Goal: Transaction & Acquisition: Subscribe to service/newsletter

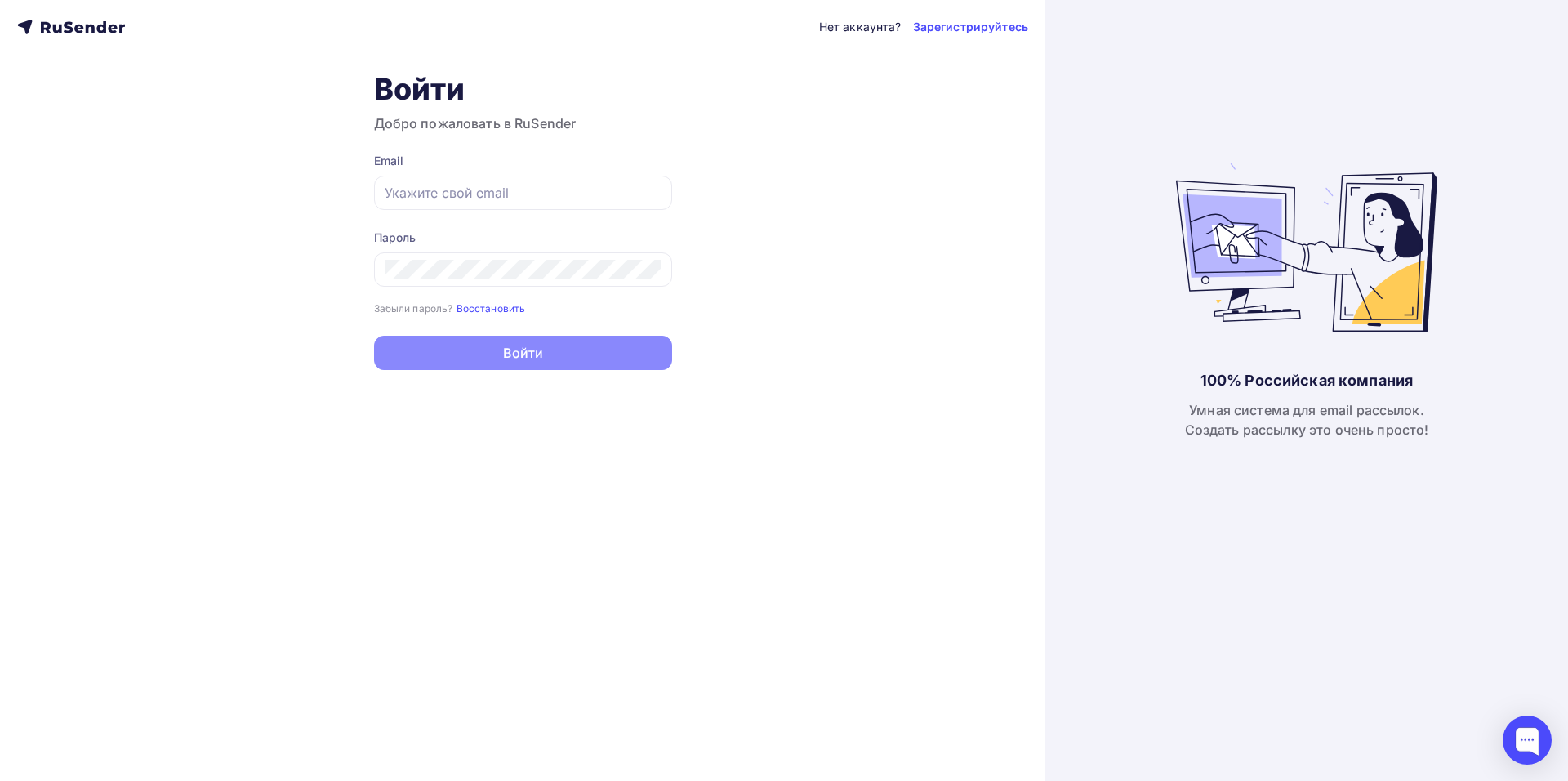
type input "[EMAIL_ADDRESS][DOMAIN_NAME]"
click at [497, 366] on button "Войти" at bounding box center [522, 353] width 298 height 34
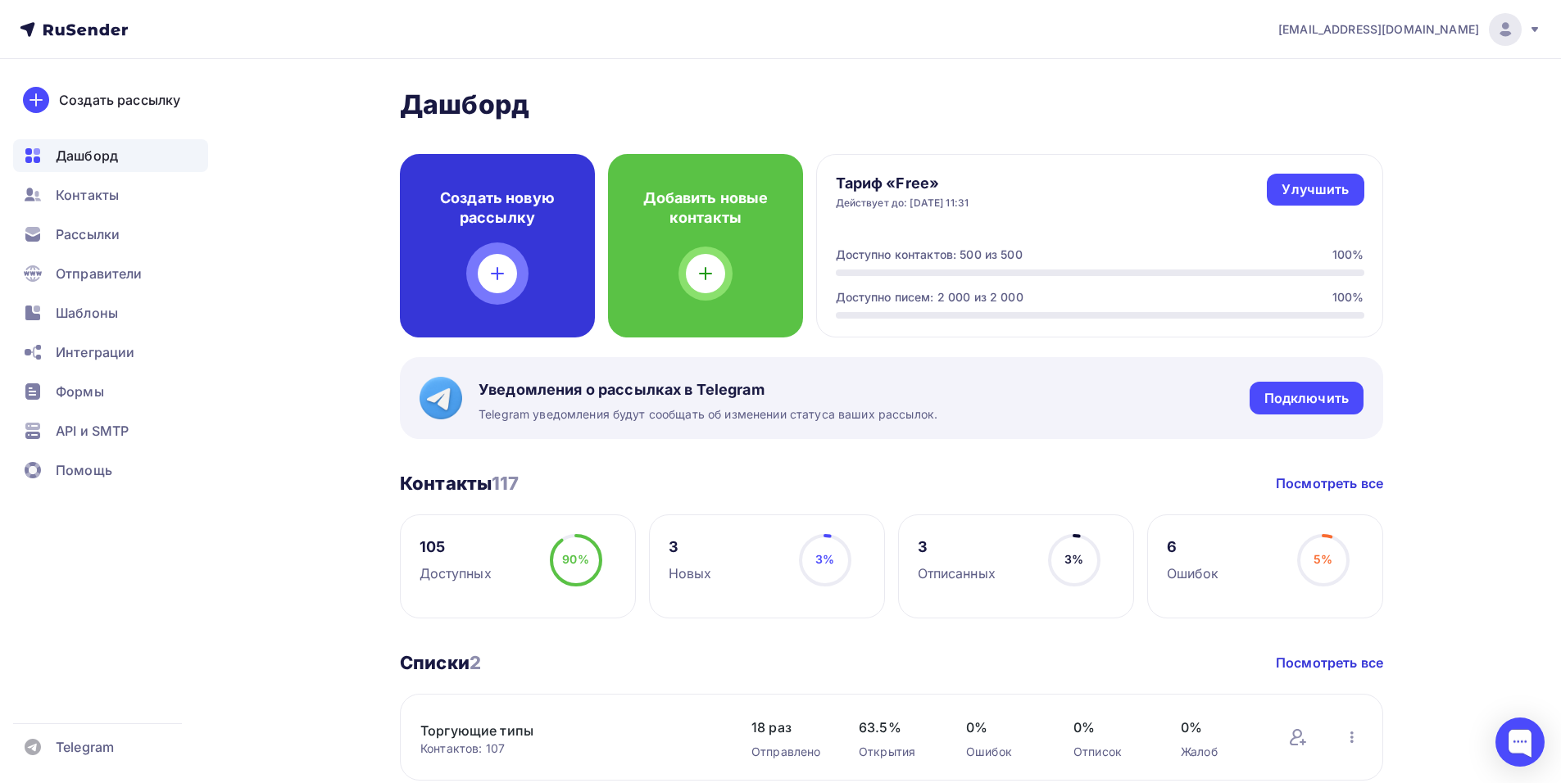
click at [499, 295] on div "Создать новую рассылку" at bounding box center [497, 246] width 195 height 184
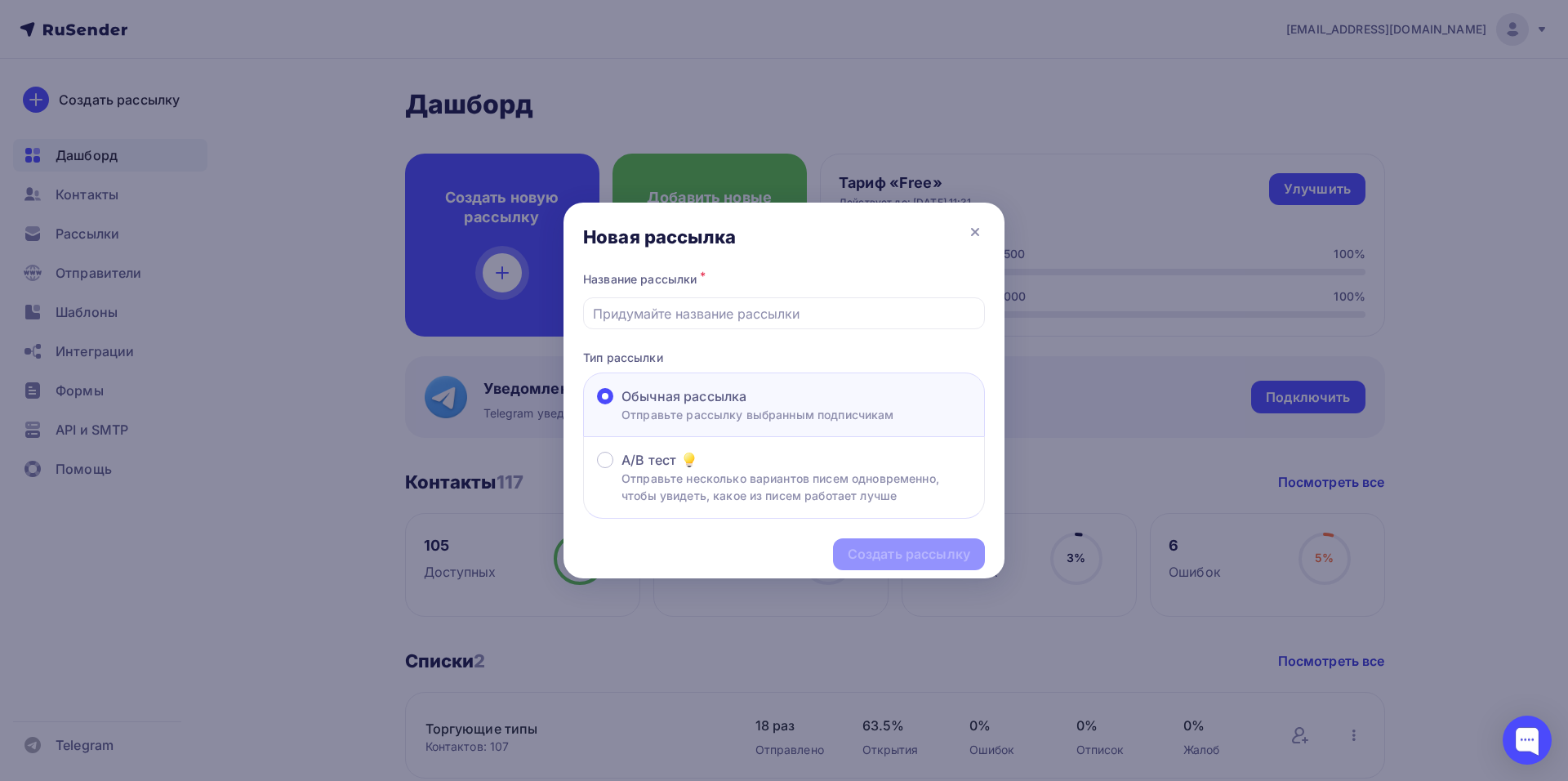
click at [915, 559] on div "Создать рассылку" at bounding box center [784, 554] width 442 height 71
click at [695, 318] on input "text" at bounding box center [784, 314] width 383 height 20
type input "01.10"
click at [877, 543] on div "Создать рассылку" at bounding box center [909, 555] width 152 height 32
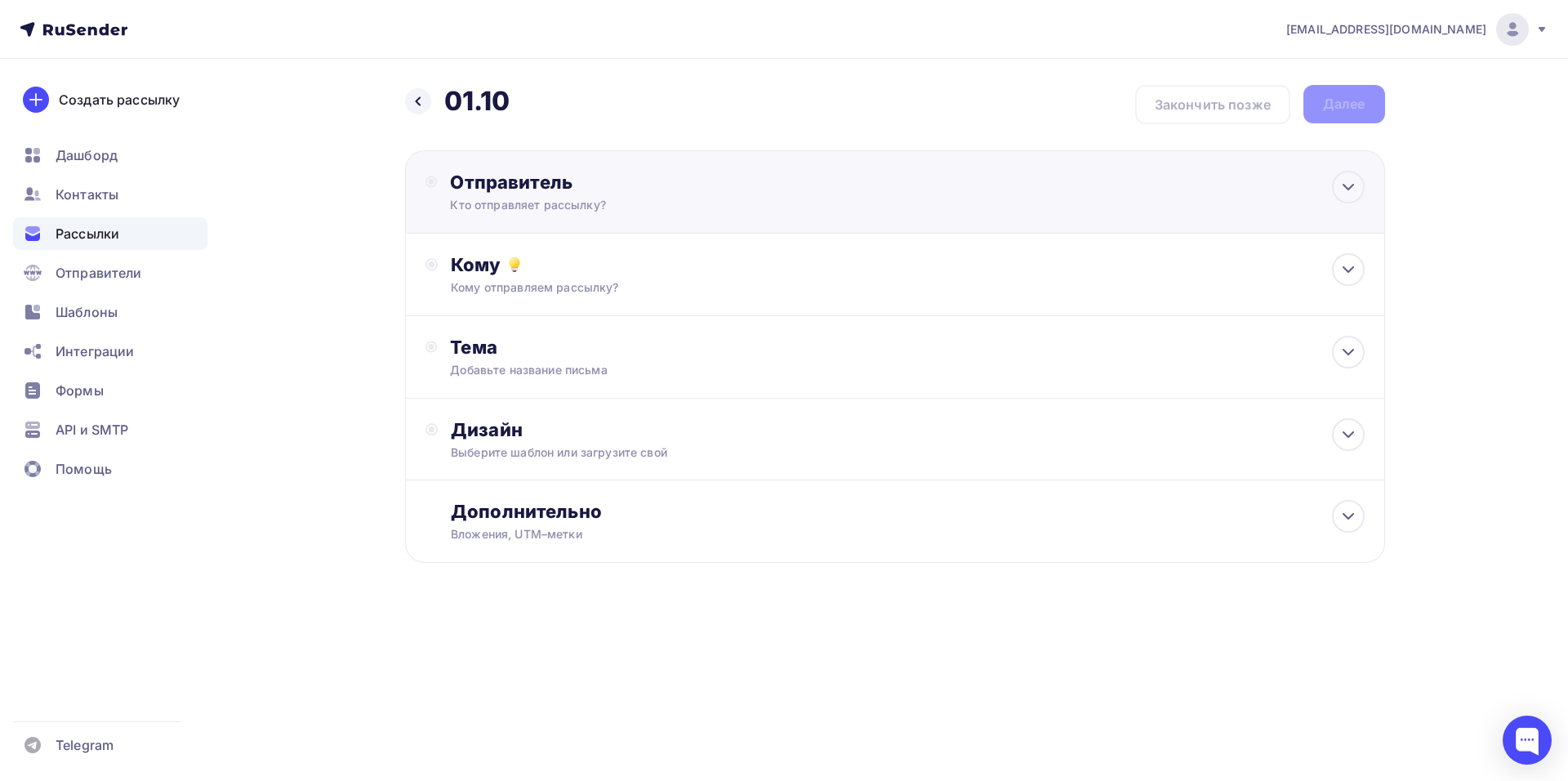
click at [607, 209] on div "Кто отправляет рассылку?" at bounding box center [610, 204] width 319 height 16
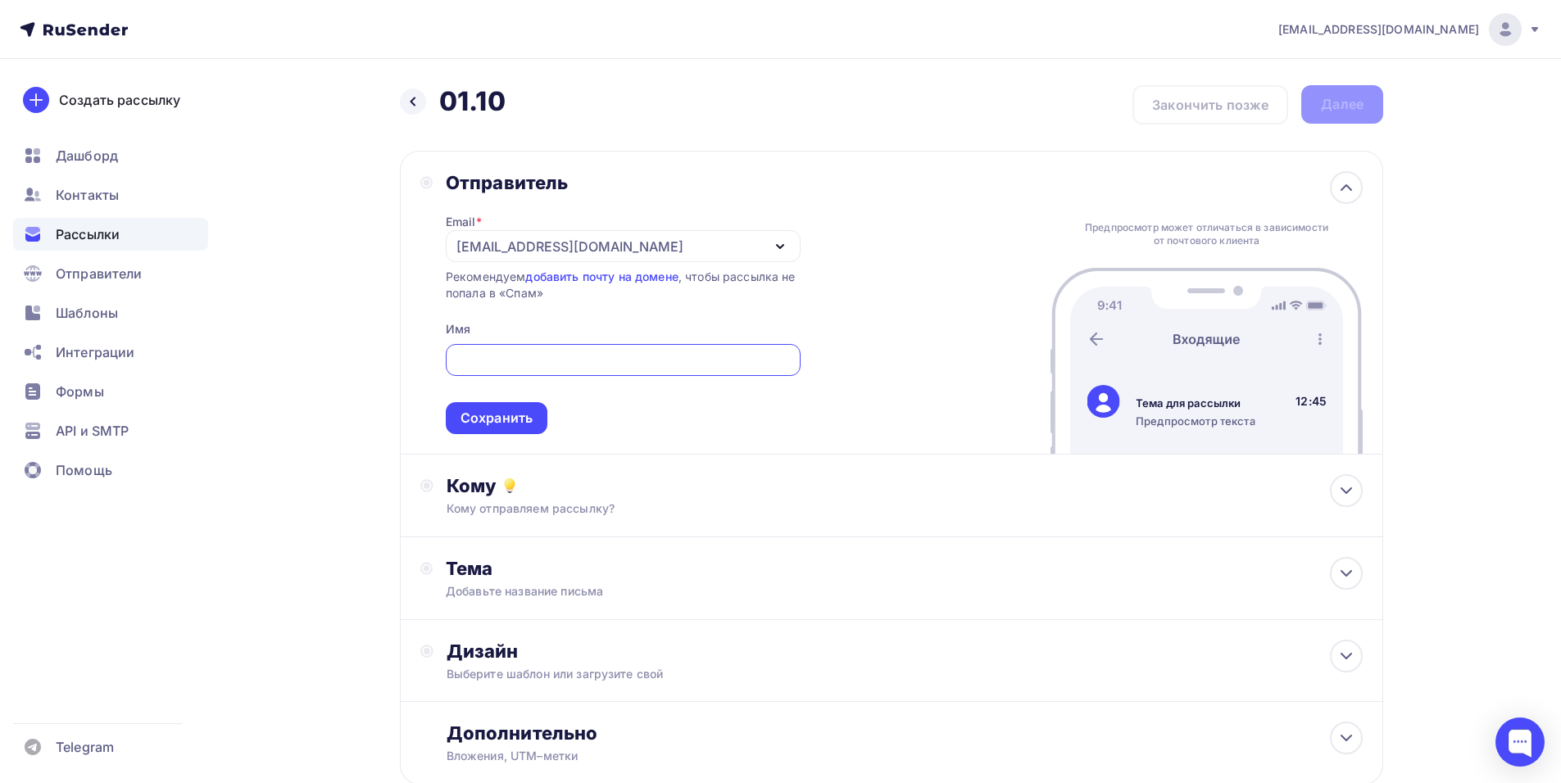
click at [470, 355] on input "text" at bounding box center [623, 361] width 336 height 20
type input "ЭлекТрейд"
click at [511, 411] on div "Сохранить" at bounding box center [497, 418] width 72 height 19
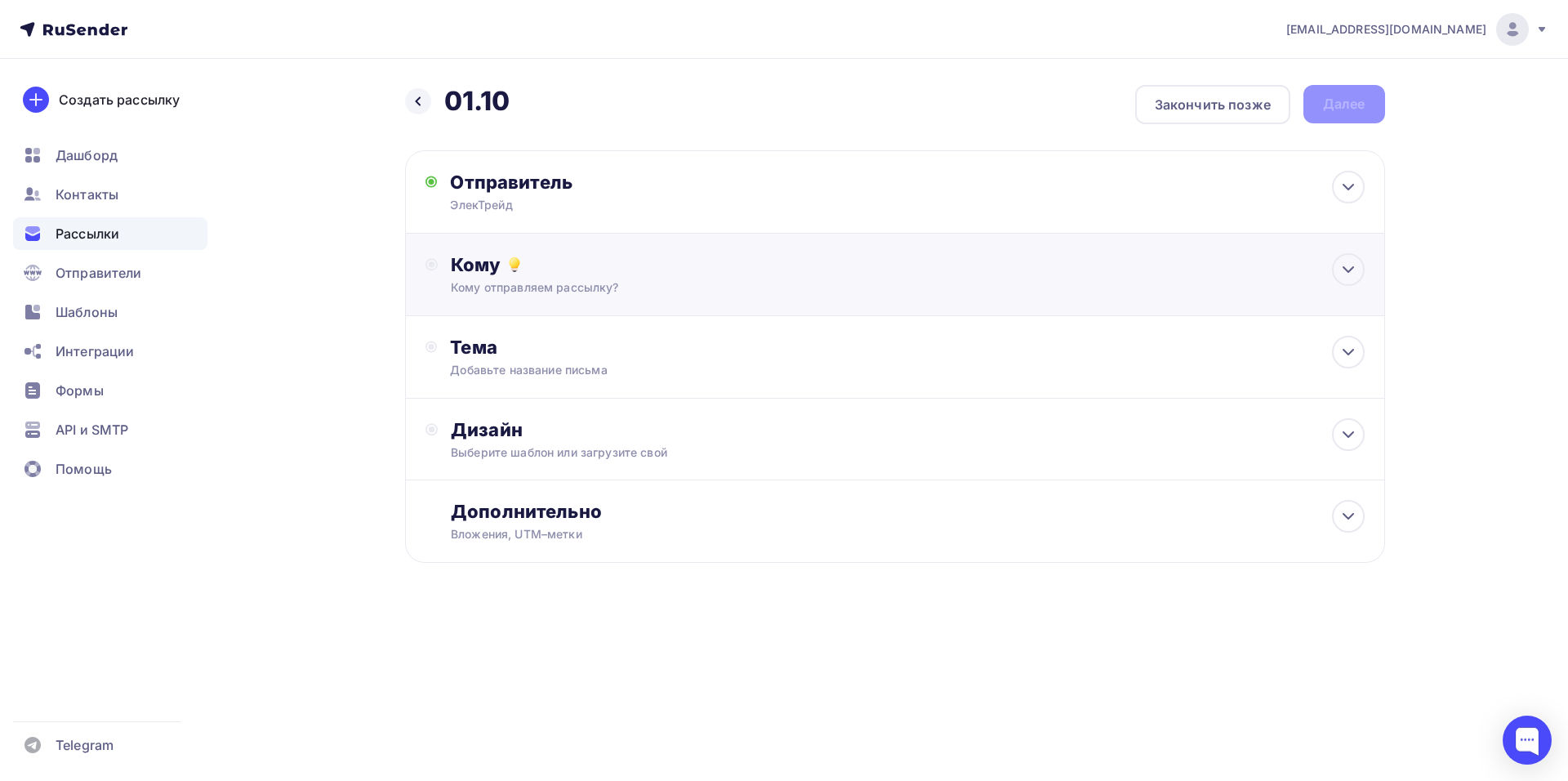
click at [533, 270] on div "Кому" at bounding box center [907, 264] width 913 height 23
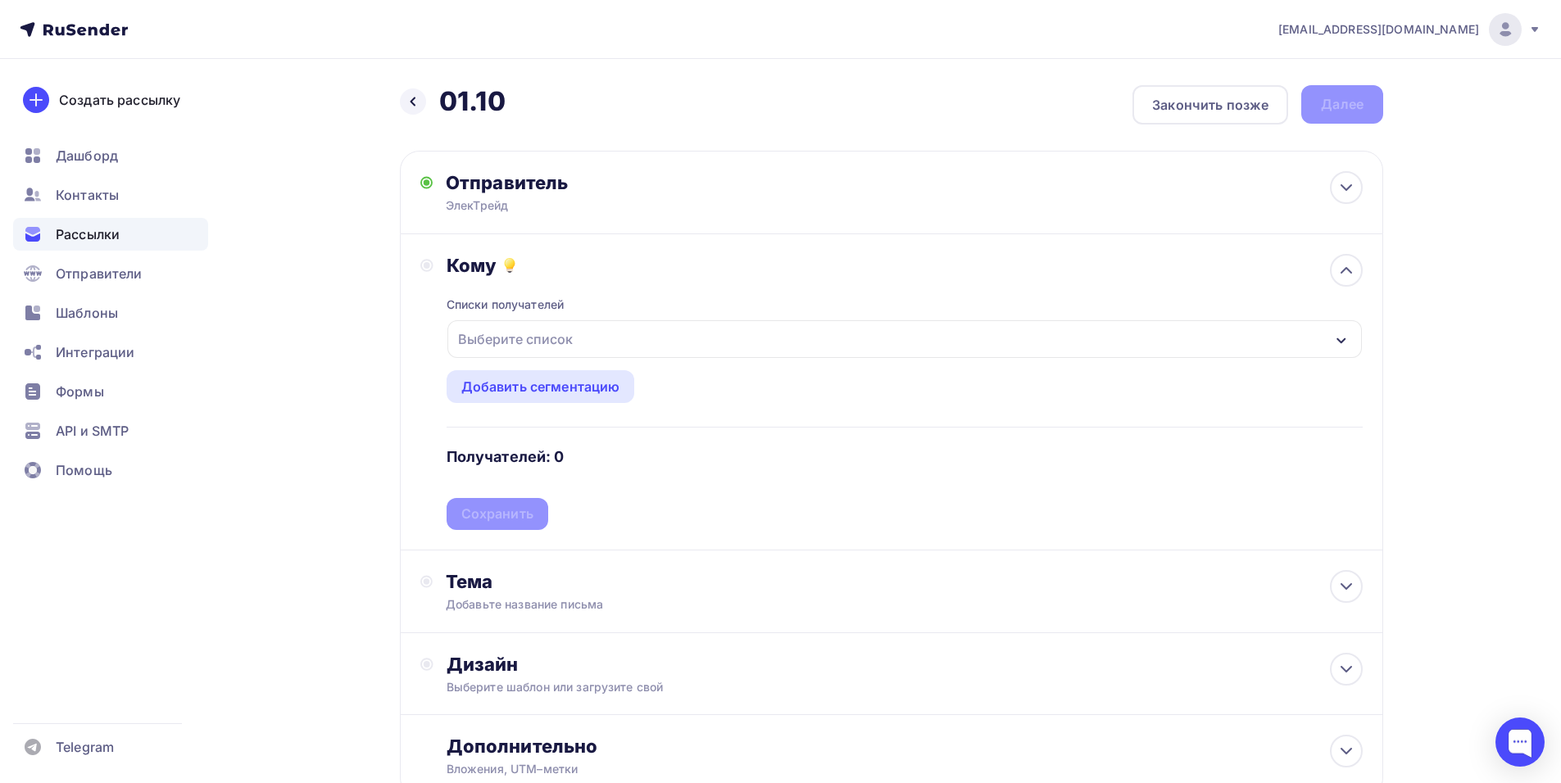
click at [515, 338] on div "Выберите список" at bounding box center [516, 340] width 128 height 30
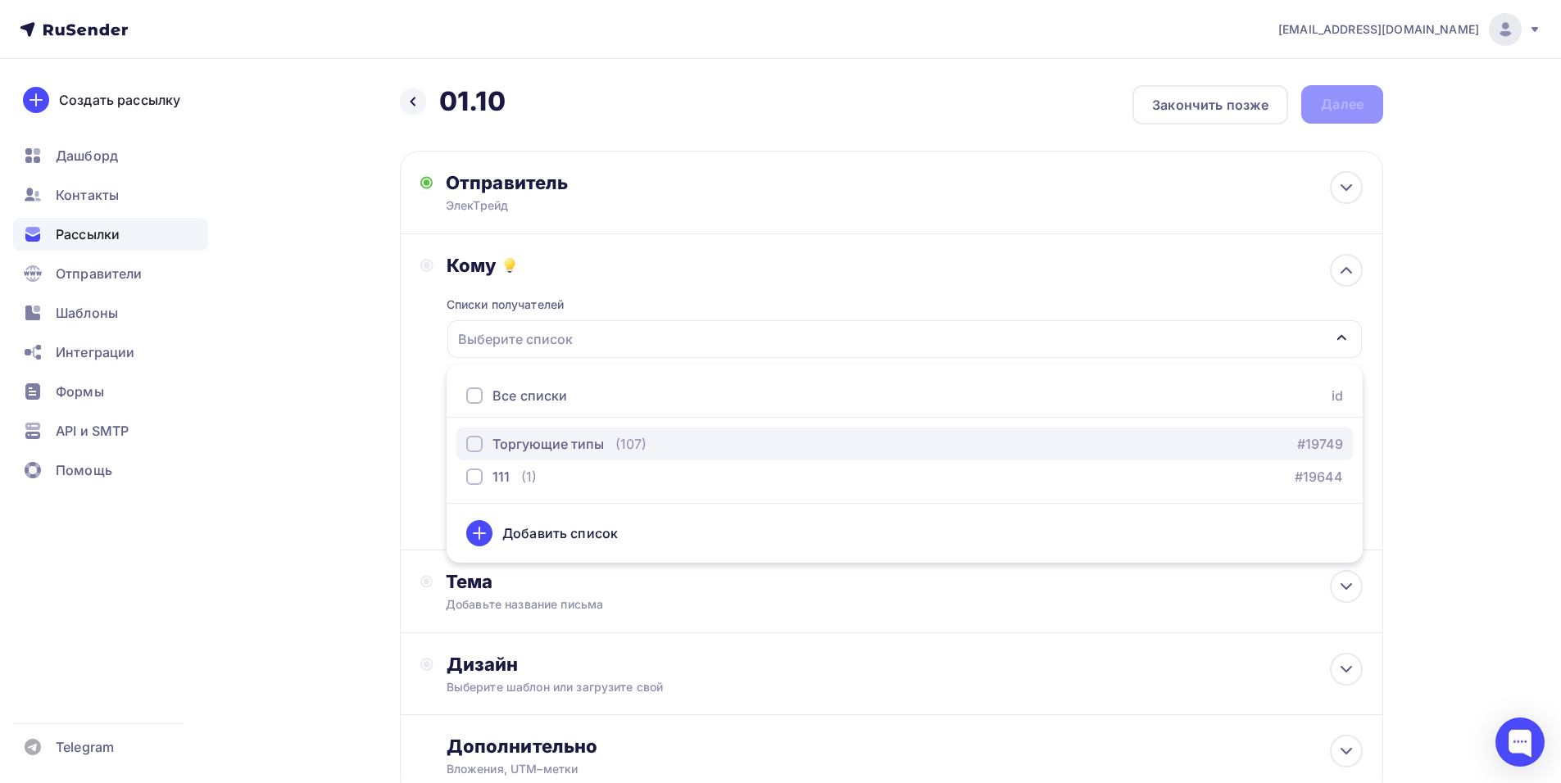
click at [483, 445] on div "Торгующие типы" at bounding box center [535, 444] width 138 height 20
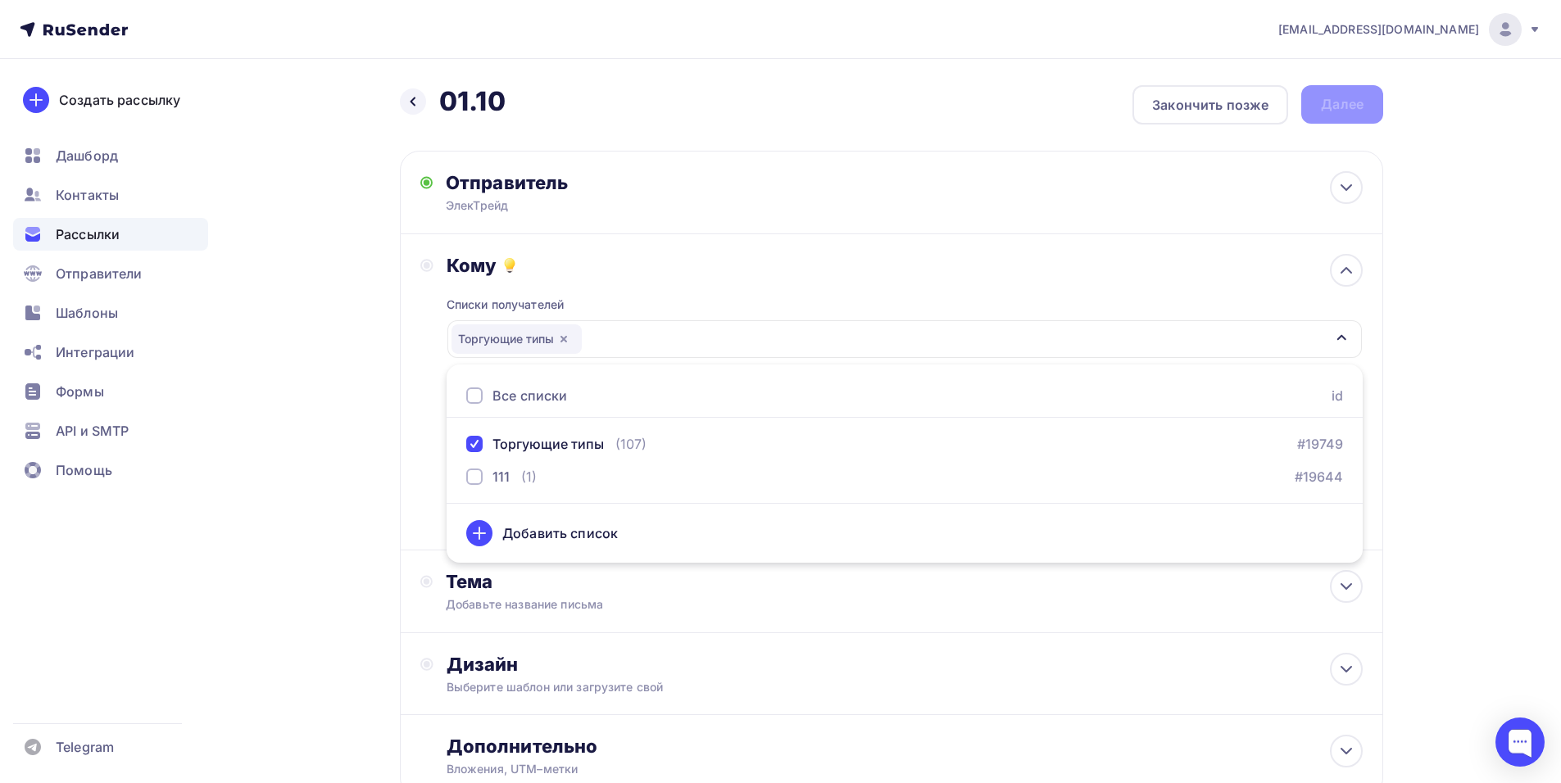
click at [395, 477] on div "Назад 01.10 01.10 Закончить позже Далее Отправитель ЭлекТрейд Email * [EMAIL_AD…" at bounding box center [780, 481] width 1343 height 845
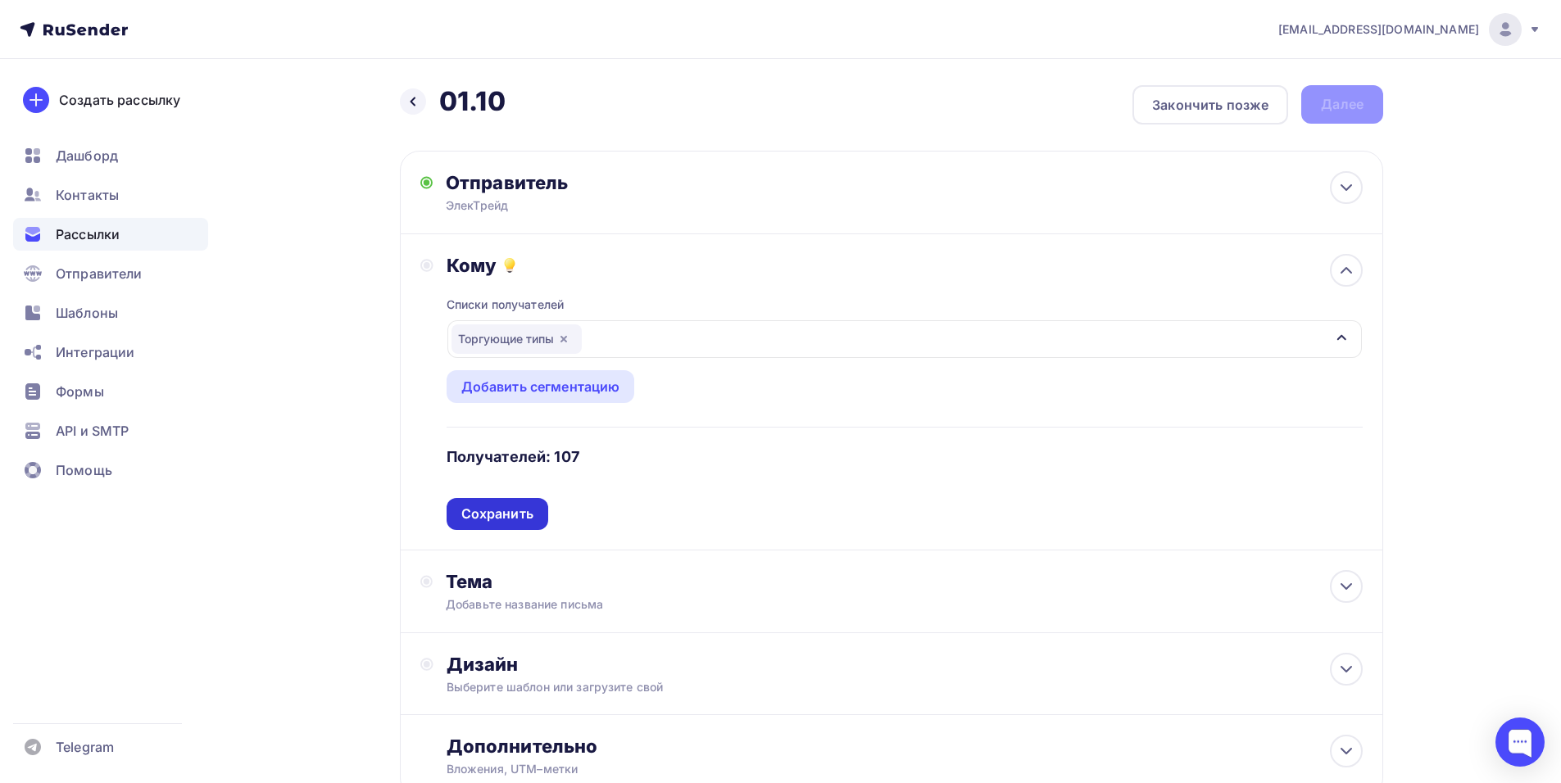
click at [502, 506] on div "Сохранить" at bounding box center [497, 514] width 72 height 19
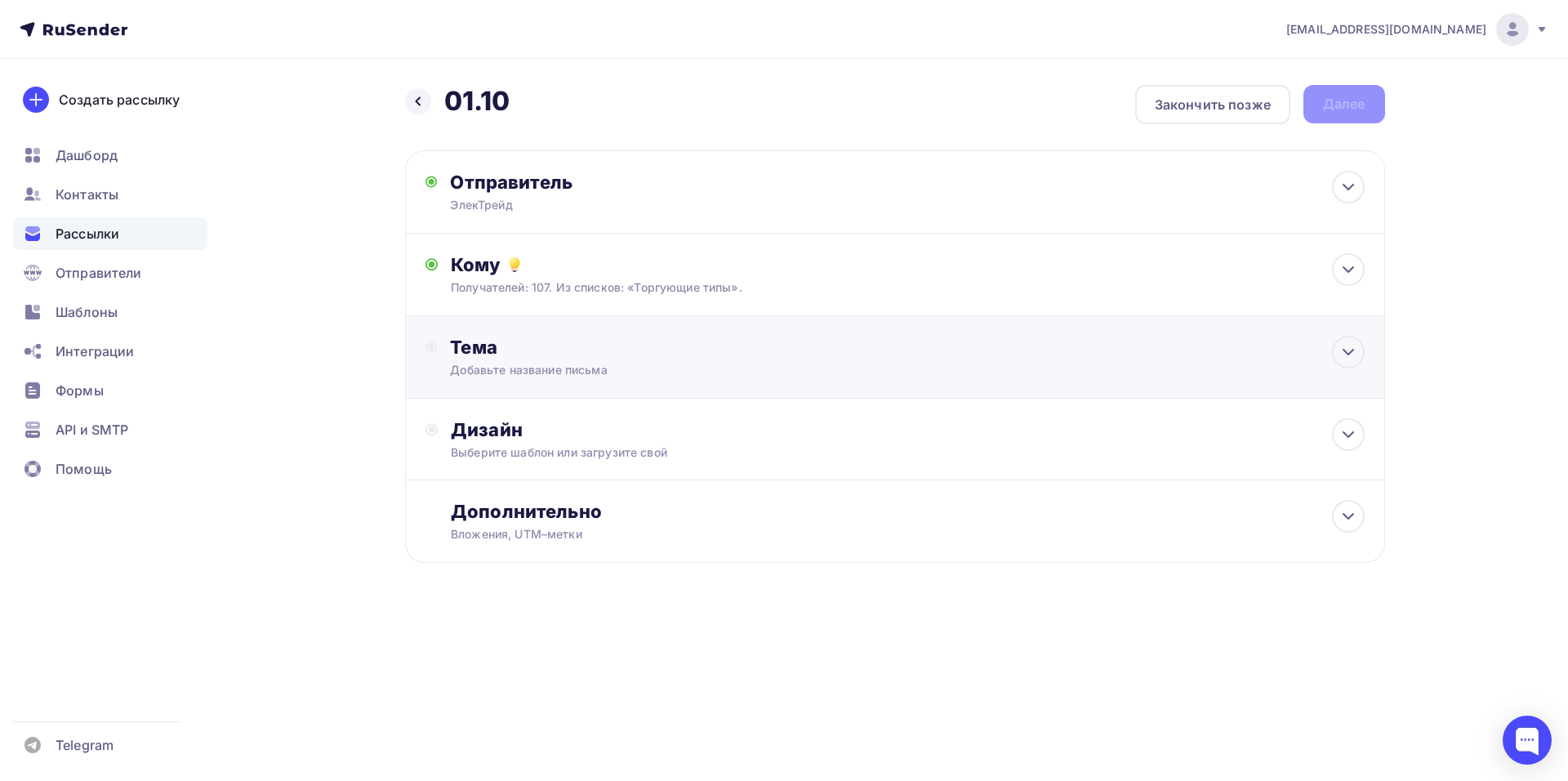
click at [590, 354] on div "Тема" at bounding box center [612, 347] width 323 height 23
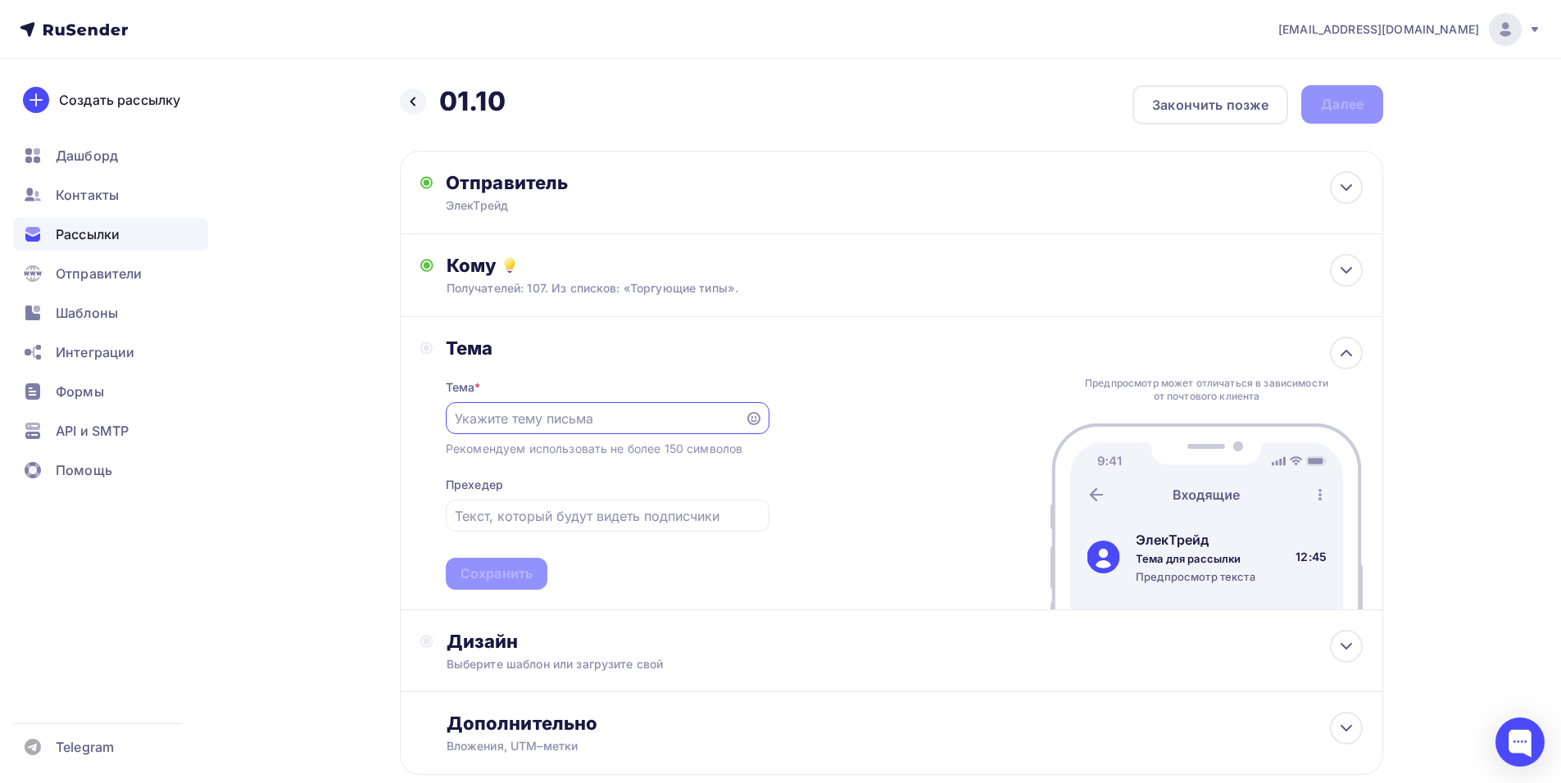
click at [571, 415] on input "text" at bounding box center [595, 419] width 280 height 20
type input "Свежий склад и остатки"
click at [623, 527] on div at bounding box center [608, 516] width 324 height 32
click at [633, 509] on input "text" at bounding box center [607, 516] width 305 height 20
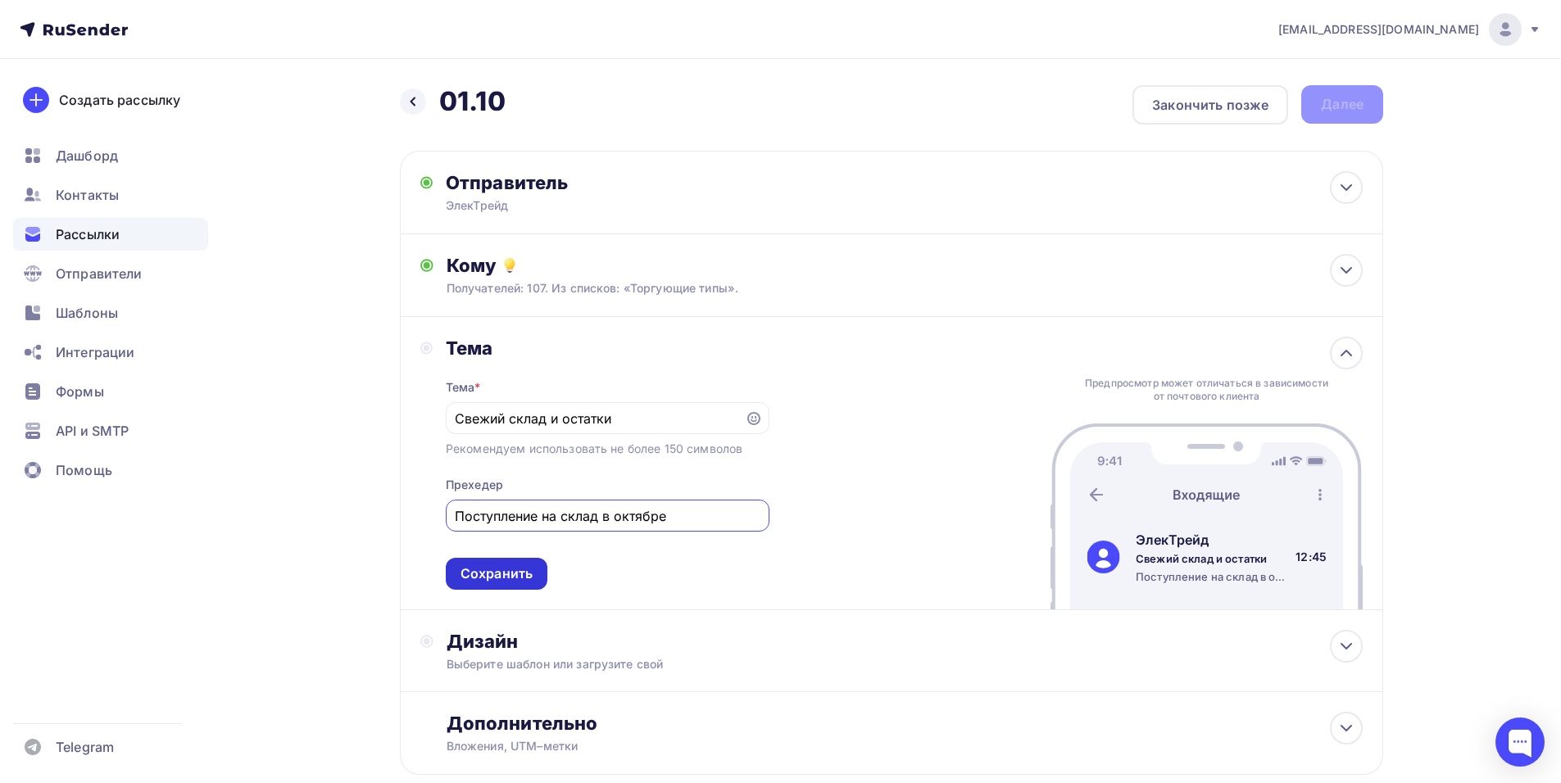
type input "Поступление на склад в октябре"
click at [460, 579] on div "Сохранить" at bounding box center [497, 574] width 102 height 32
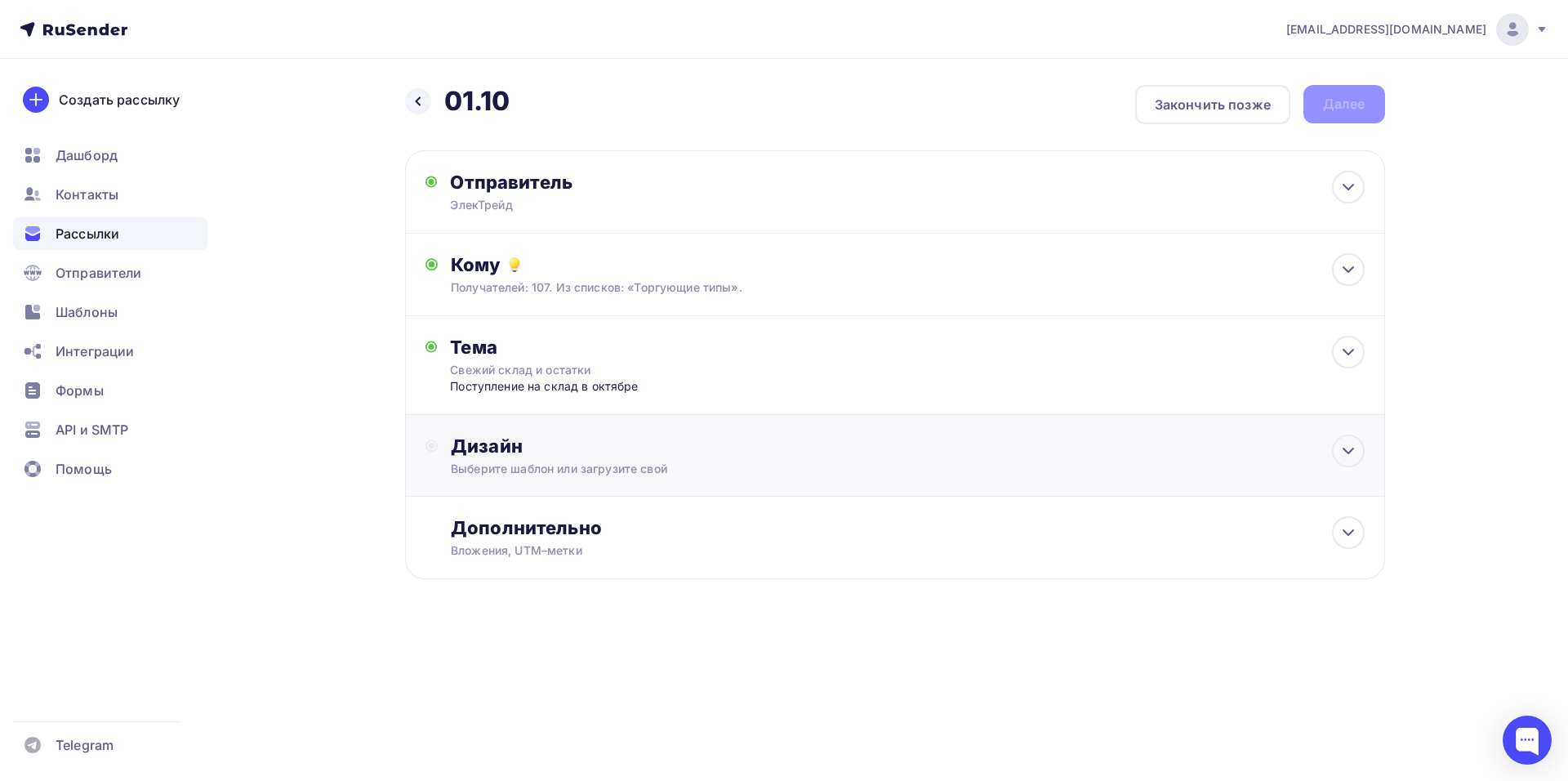
click at [521, 431] on div "Дизайн Выберите шаблон или загрузите свой" at bounding box center [894, 456] width 980 height 82
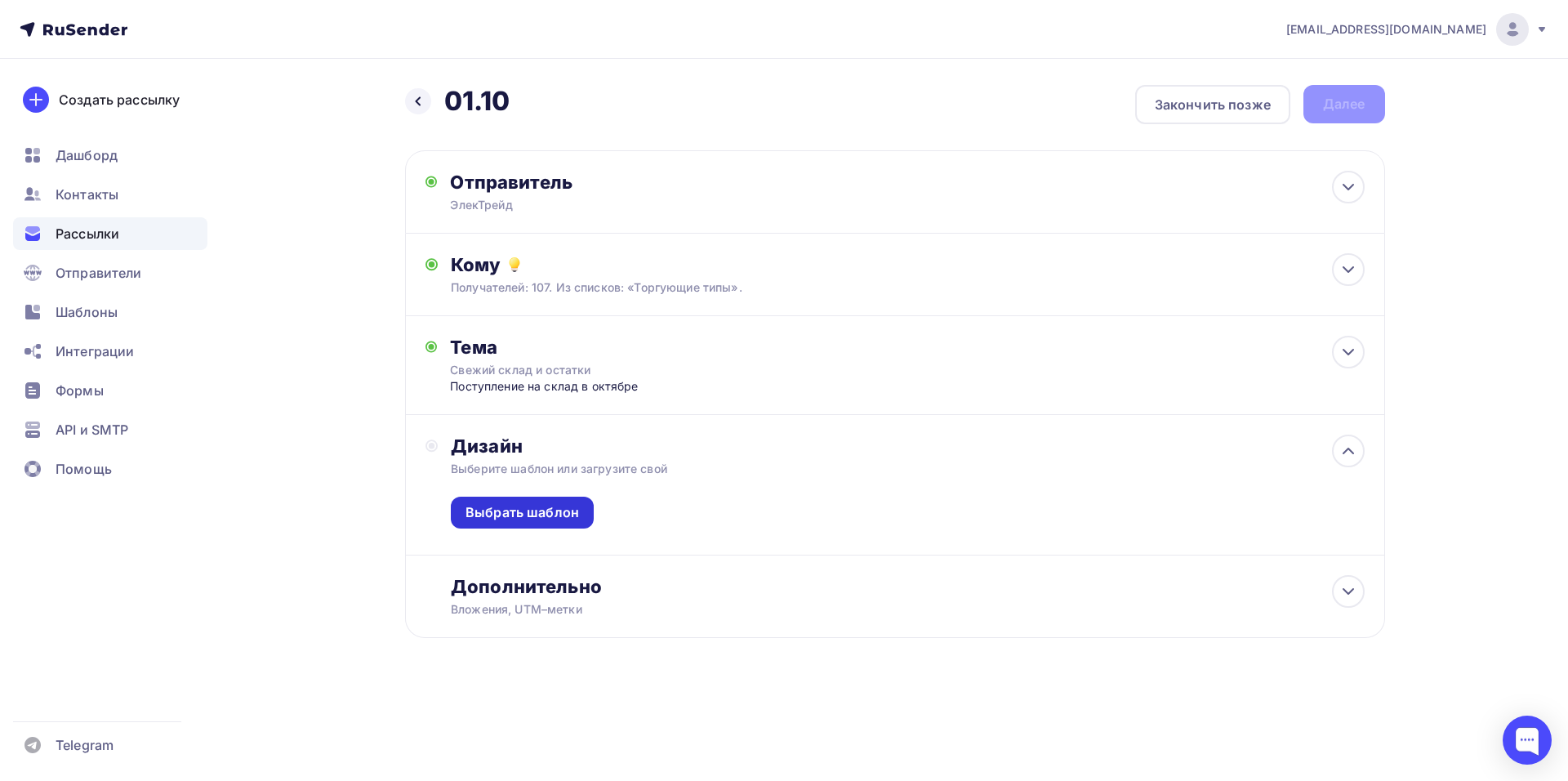
click at [495, 499] on div "Выбрать шаблон" at bounding box center [521, 513] width 143 height 32
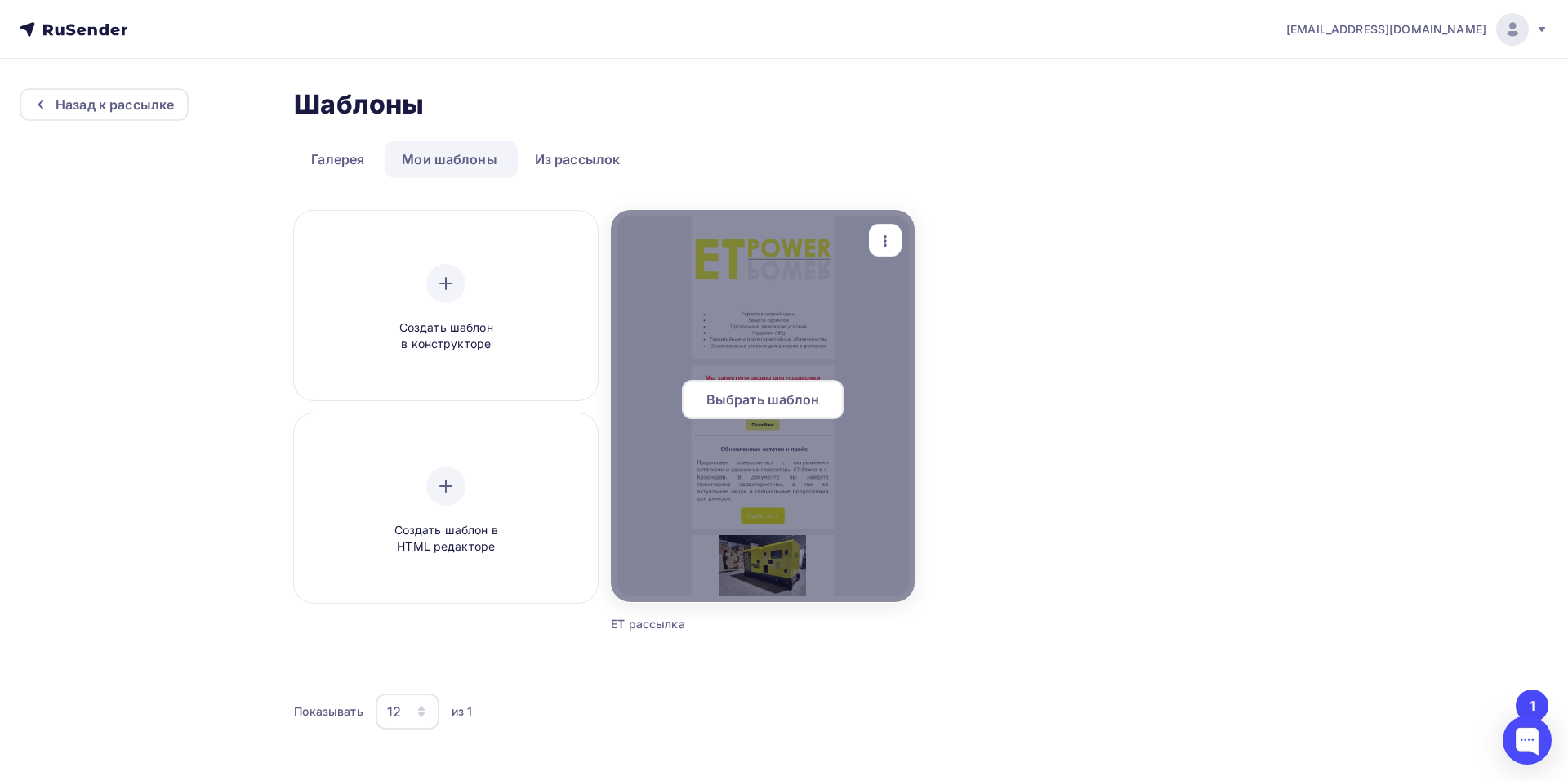
click at [808, 392] on span "Выбрать шаблон" at bounding box center [764, 400] width 114 height 20
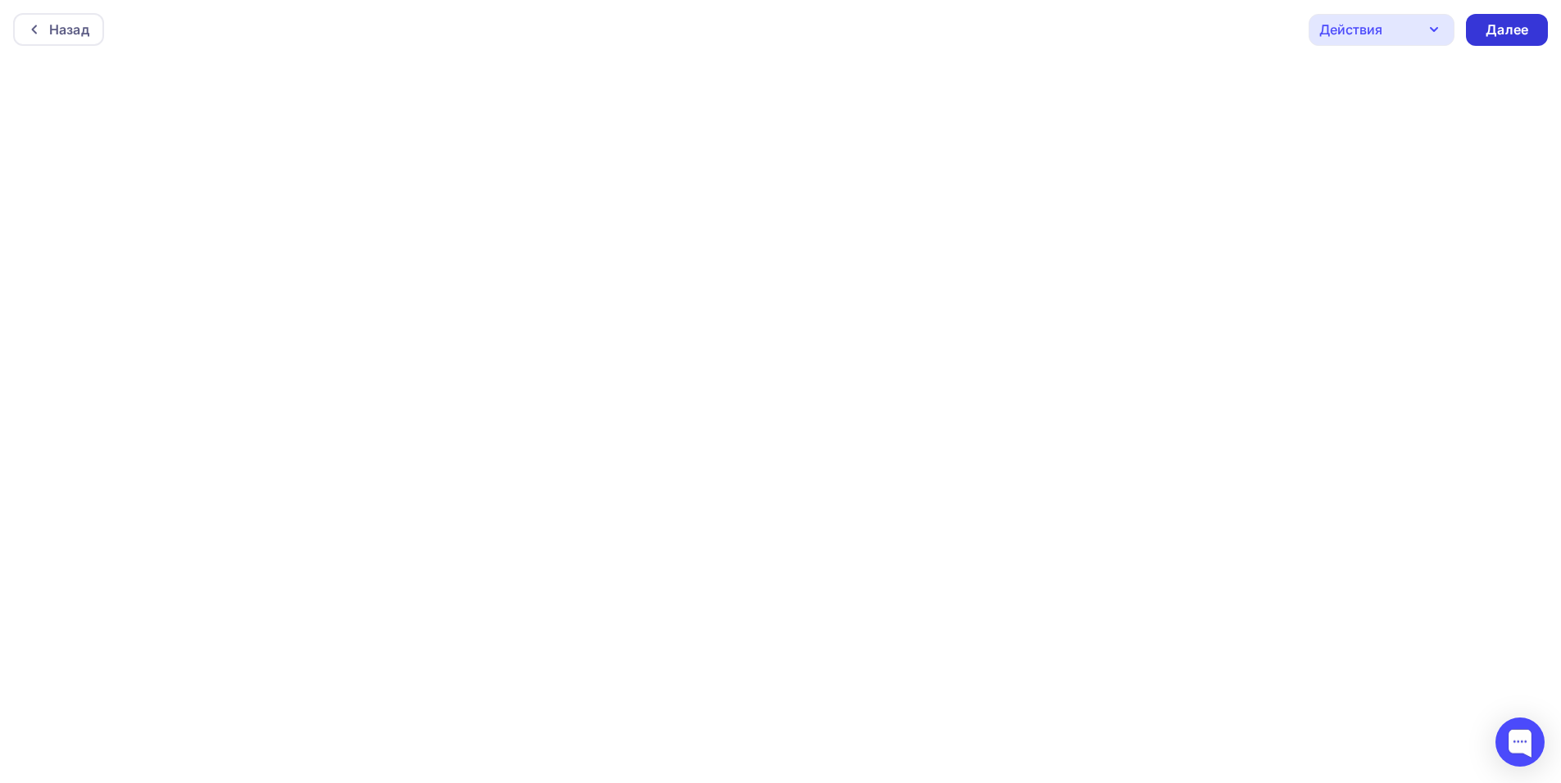
click at [1516, 32] on div "Далее" at bounding box center [1507, 29] width 43 height 19
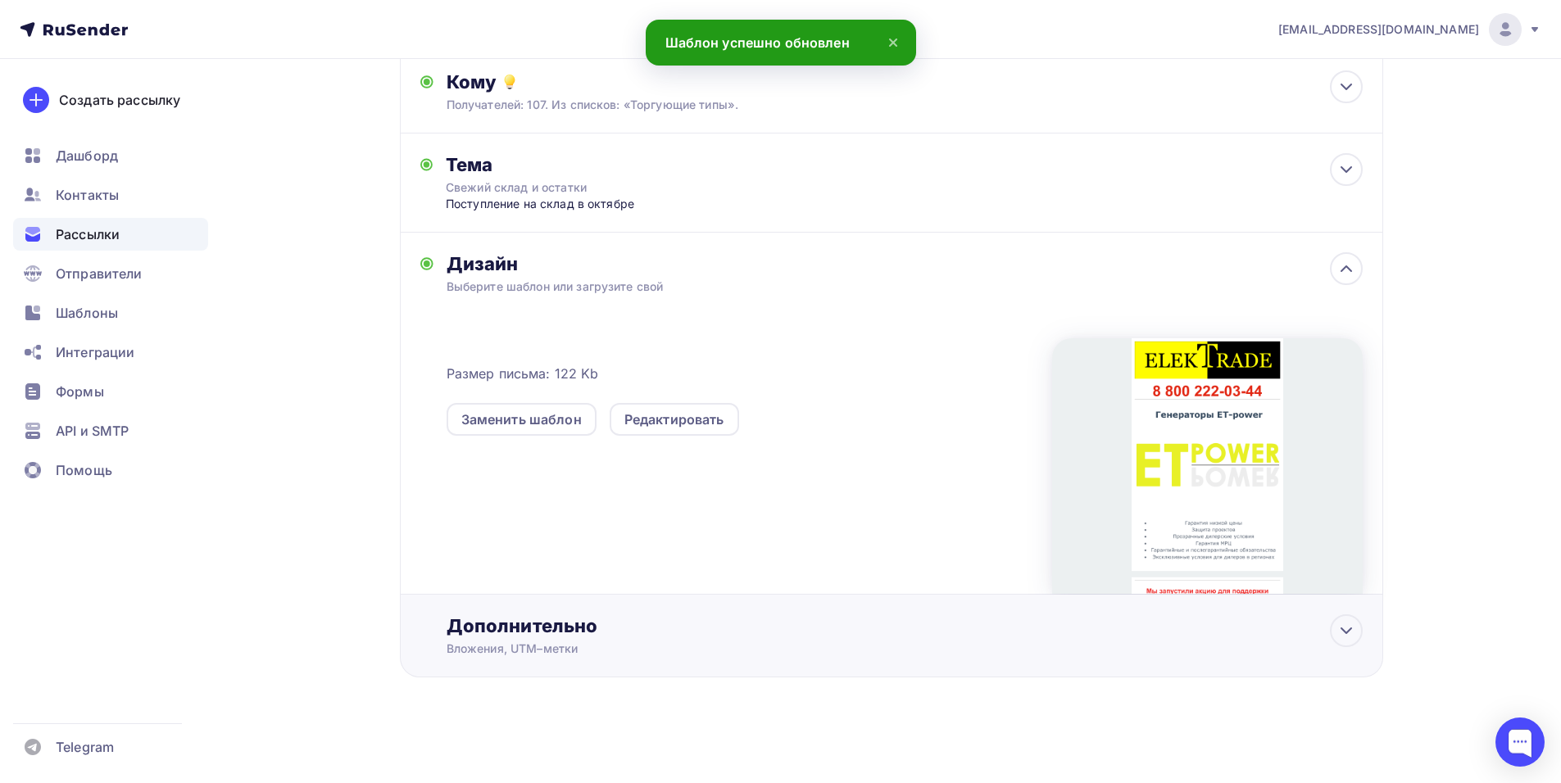
click at [511, 654] on div "Вложения, UTM–метки" at bounding box center [859, 649] width 825 height 16
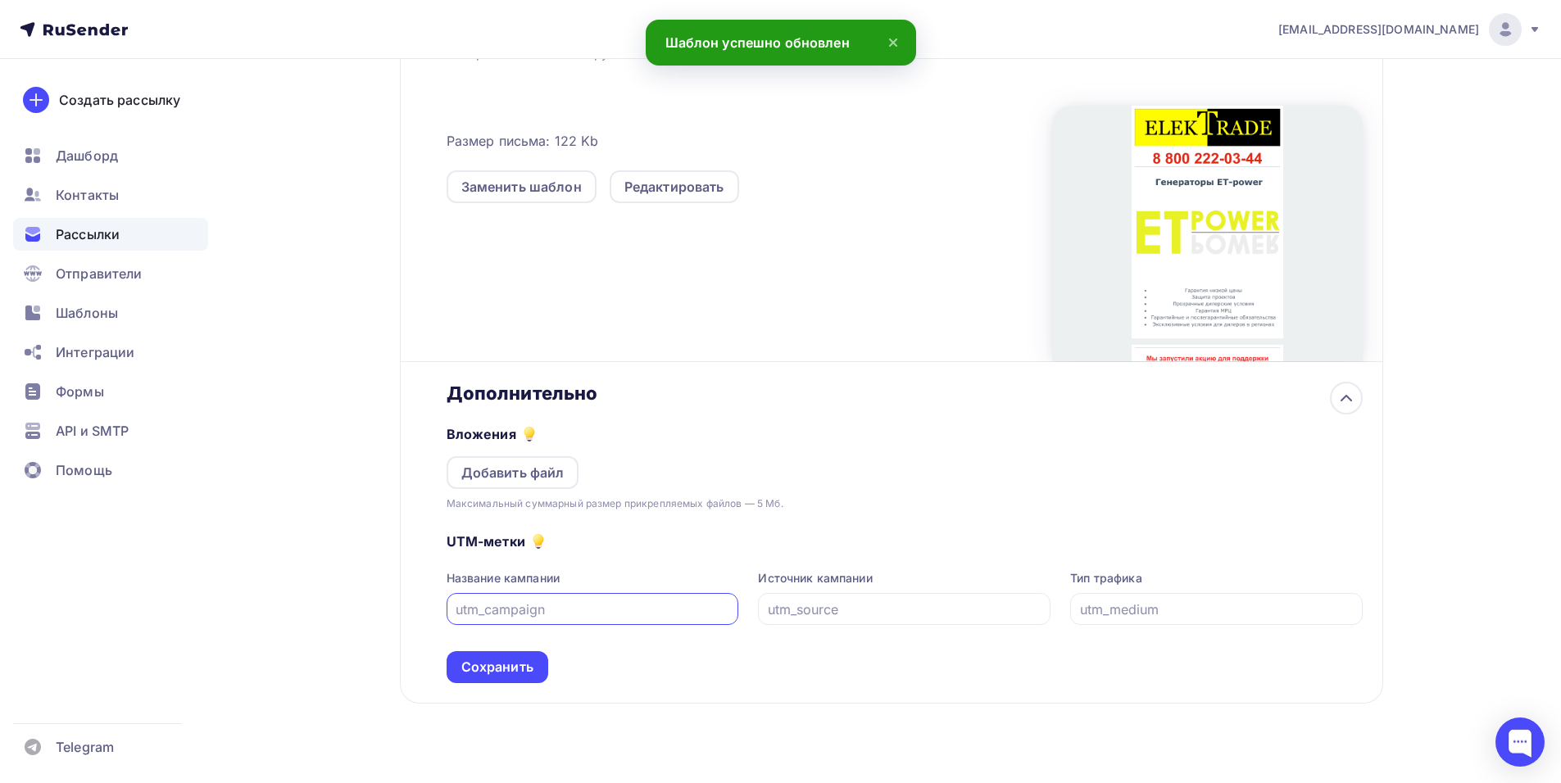
scroll to position [443, 0]
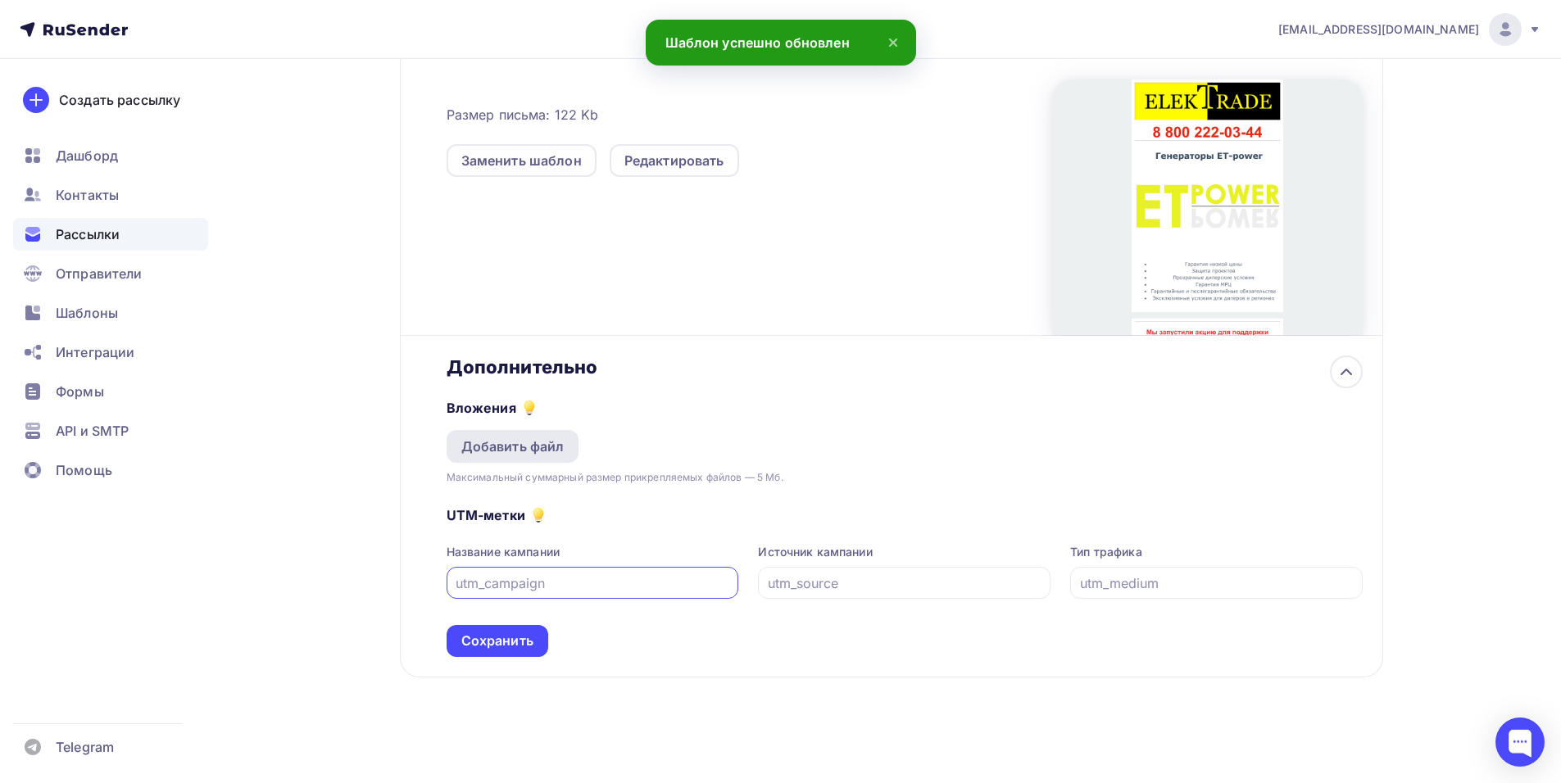
click at [534, 441] on div "Добавить файл" at bounding box center [512, 447] width 103 height 20
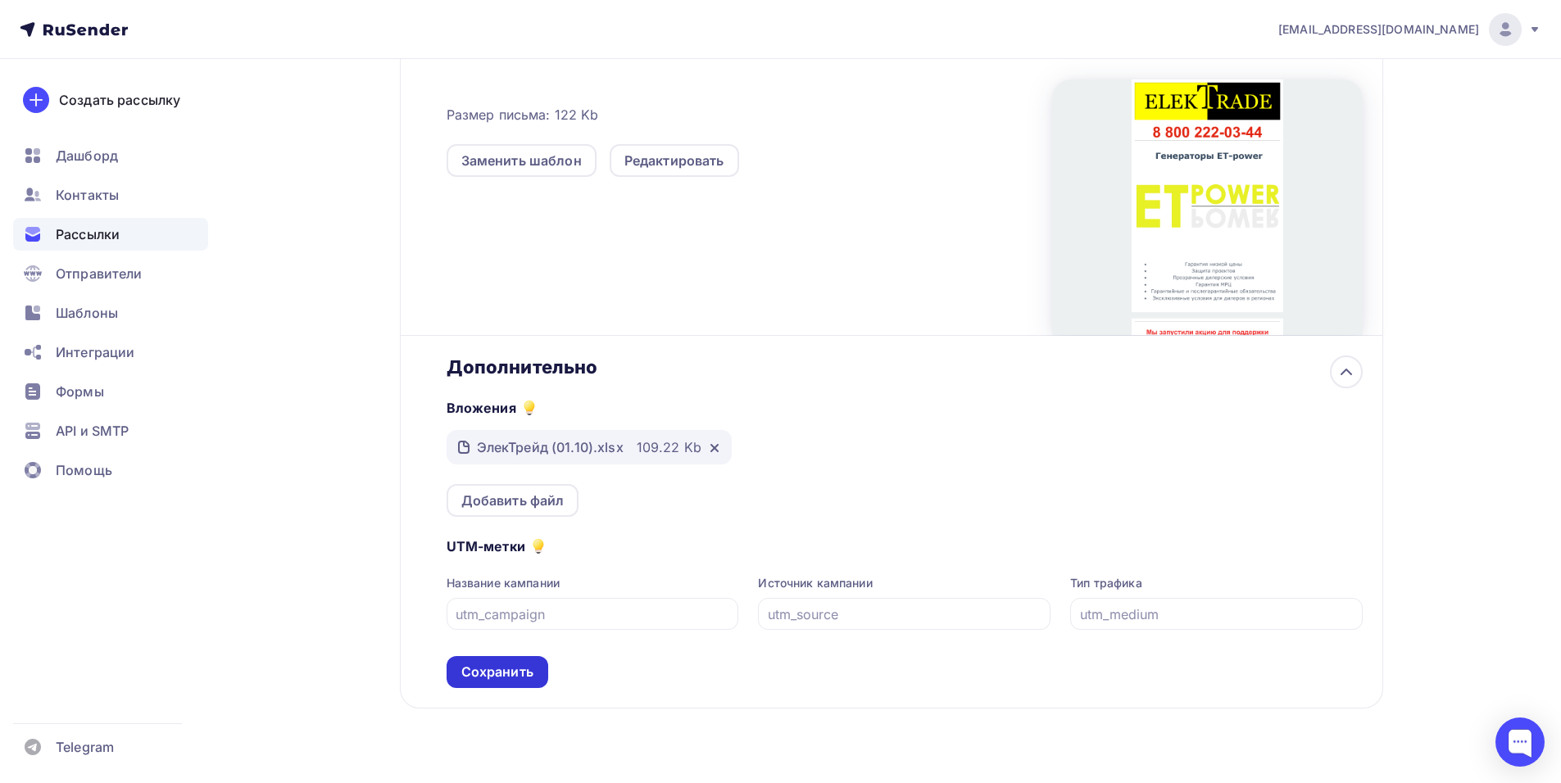
click at [501, 664] on div "Сохранить" at bounding box center [497, 672] width 72 height 19
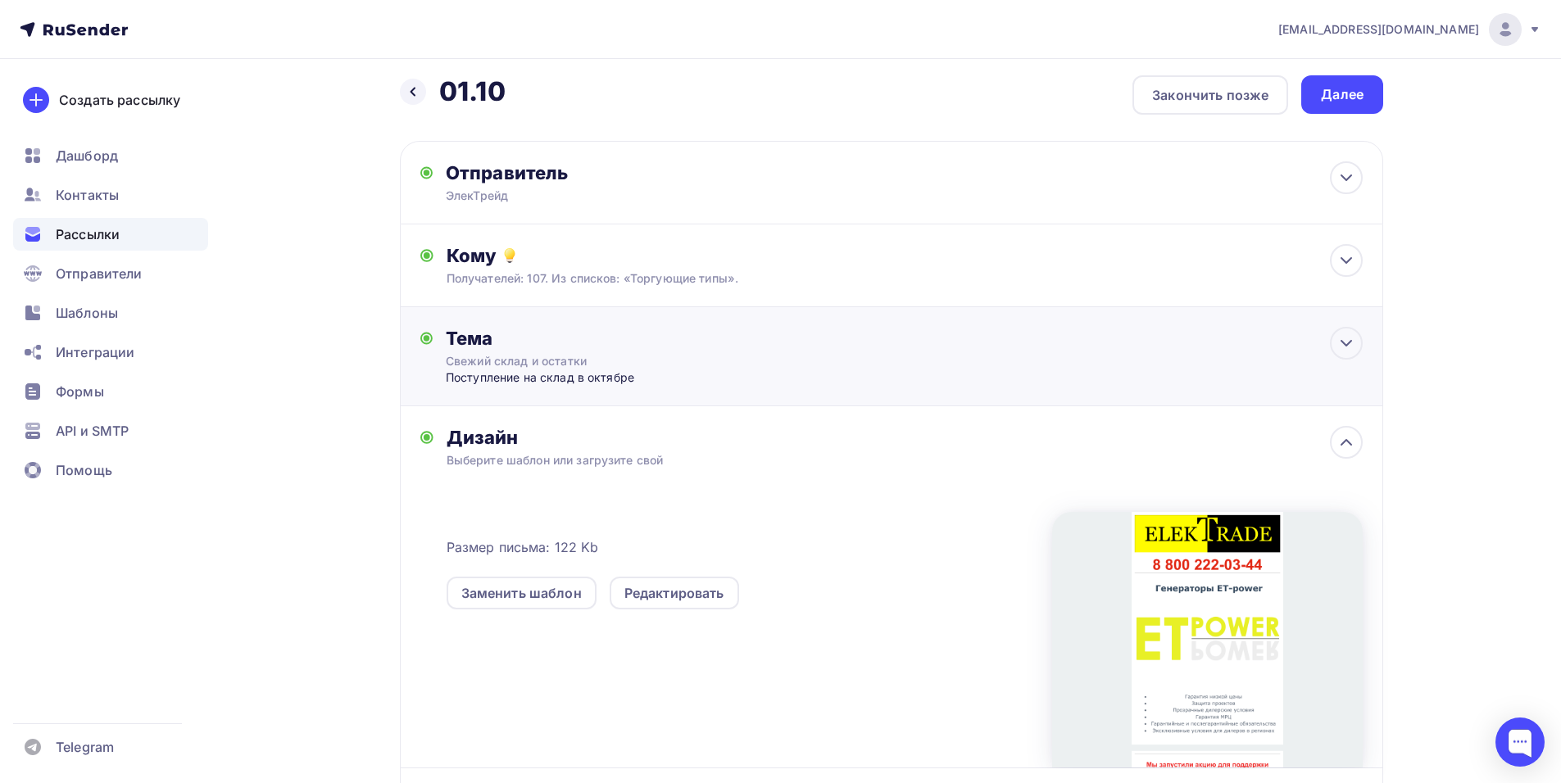
scroll to position [0, 0]
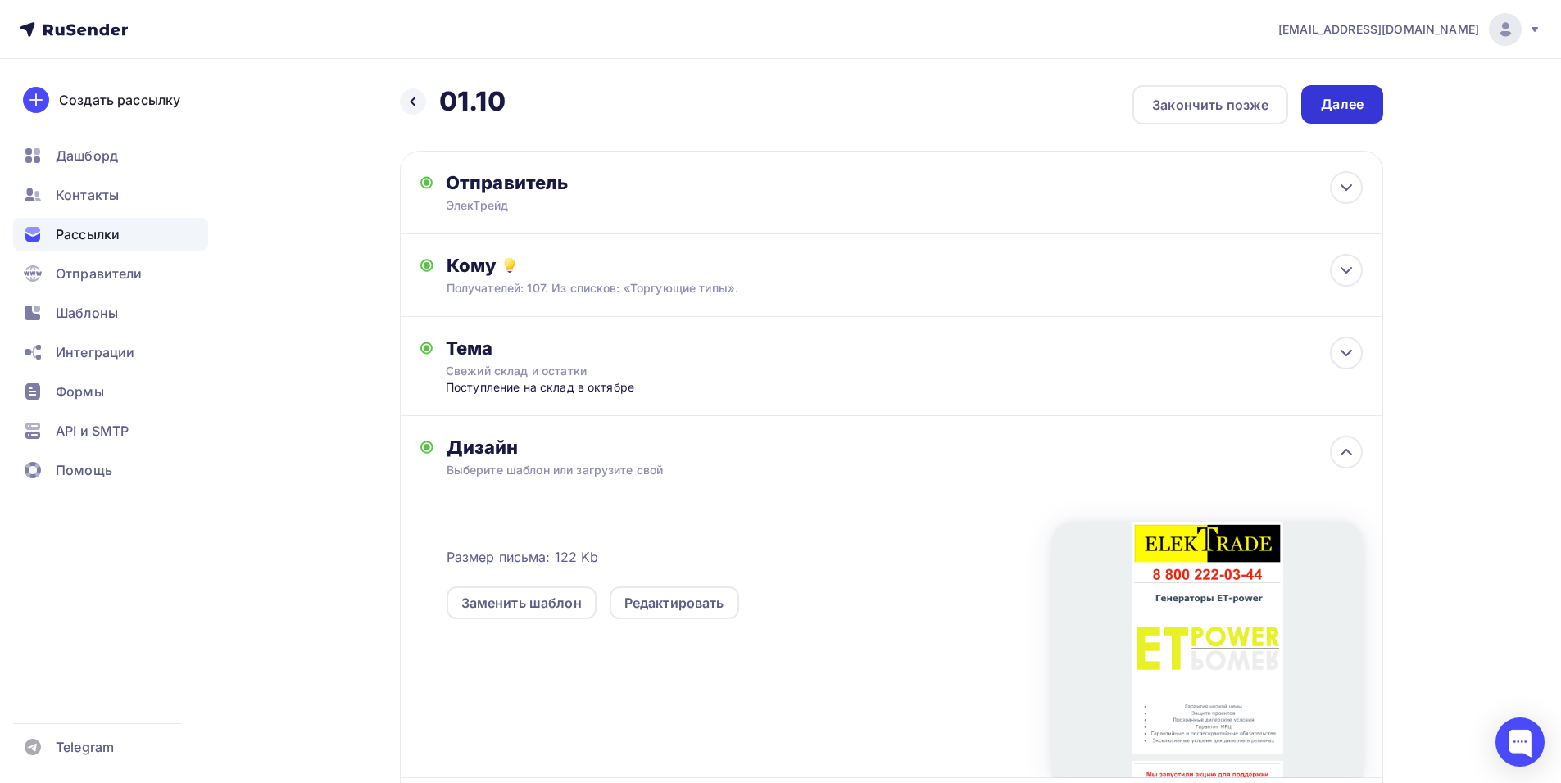
click at [1351, 99] on div "Далее" at bounding box center [1342, 104] width 43 height 19
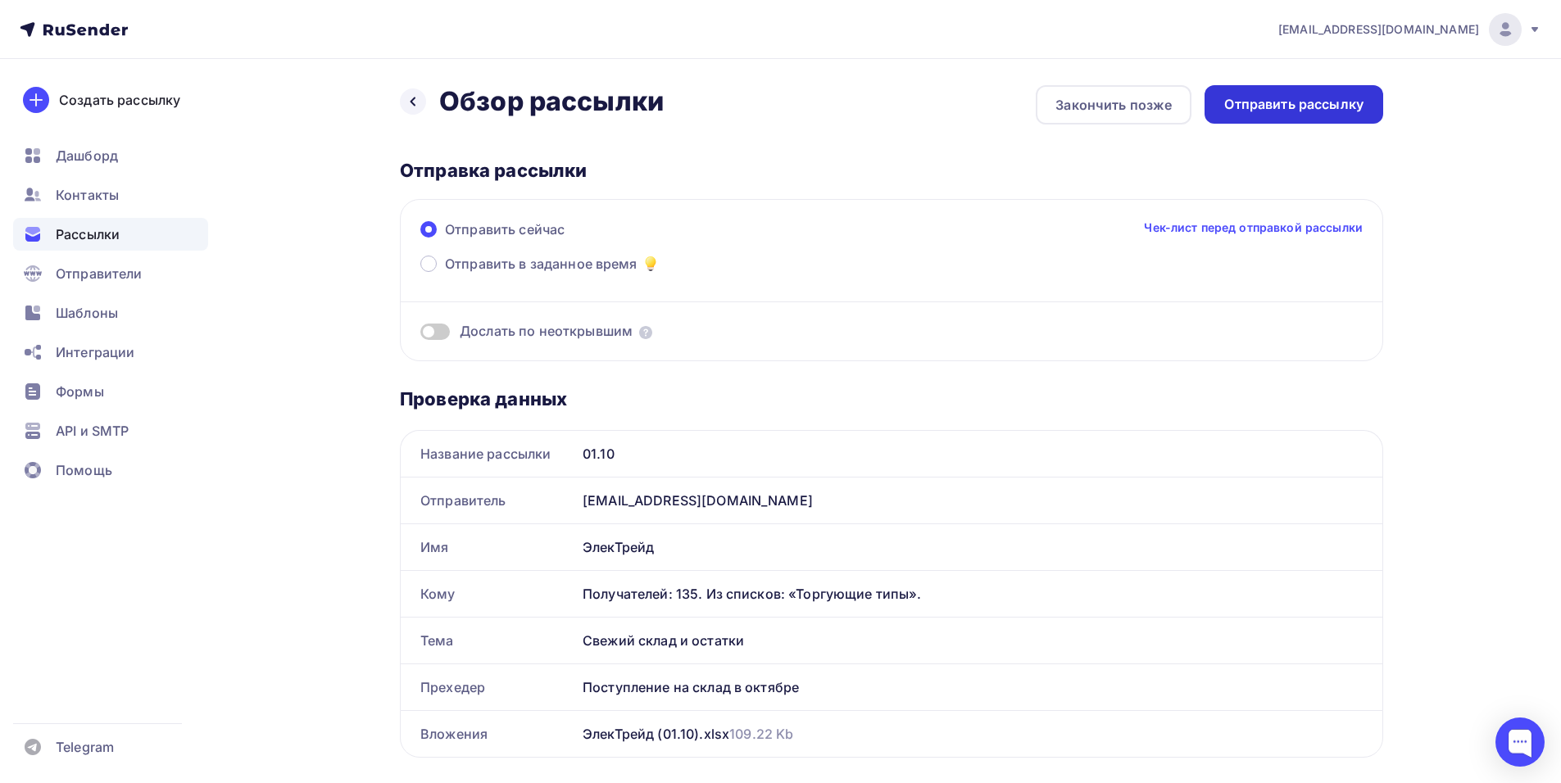
click at [1289, 100] on div "Отправить рассылку" at bounding box center [1293, 104] width 139 height 19
